Goal: Check status: Check status

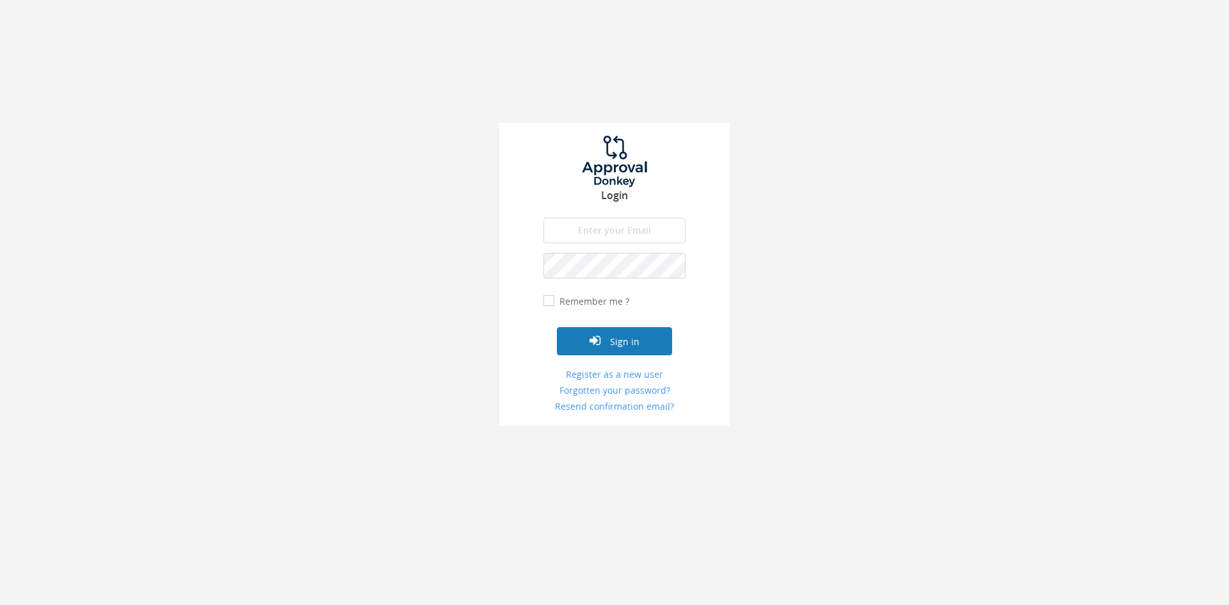
type input "[PERSON_NAME][EMAIL_ADDRESS][DOMAIN_NAME]"
click at [628, 353] on button "Sign in" at bounding box center [614, 341] width 115 height 28
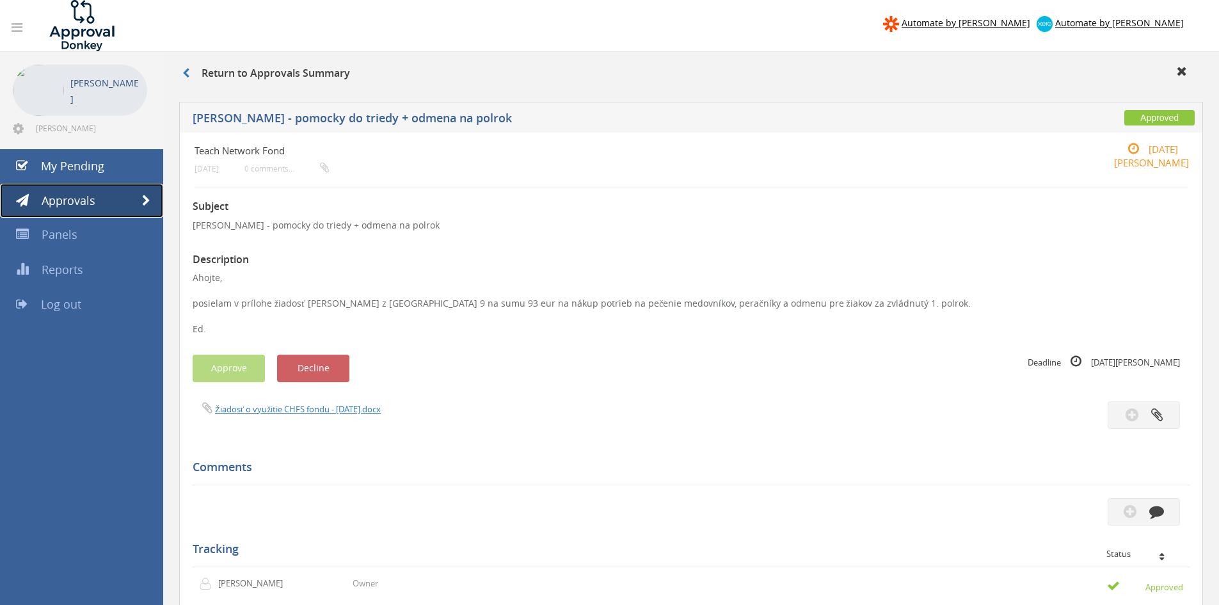
click at [70, 205] on span "Approvals" at bounding box center [69, 200] width 54 height 15
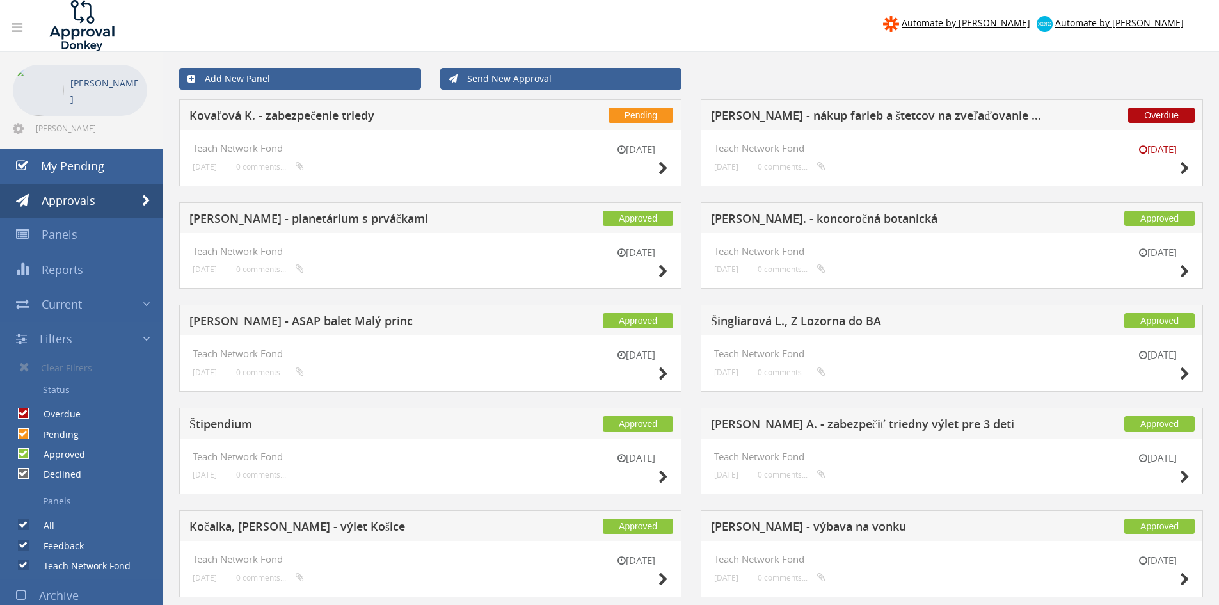
click at [356, 116] on h5 "Kovaľová K. - zabezpečenie triedy" at bounding box center [357, 117] width 337 height 16
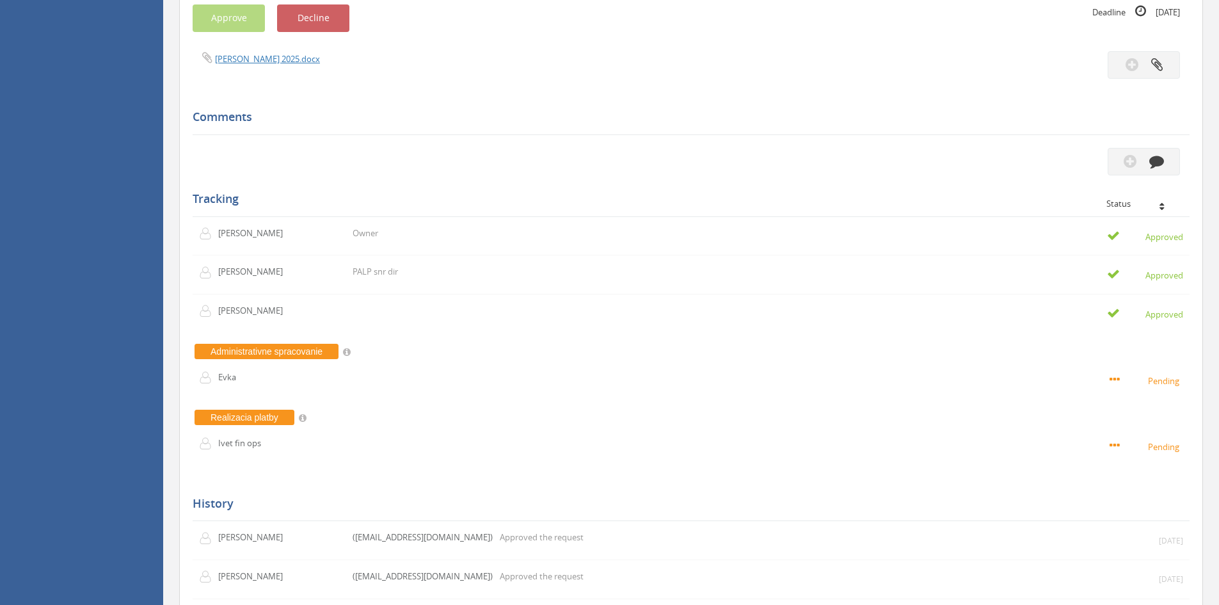
scroll to position [355, 0]
